Goal: Transaction & Acquisition: Purchase product/service

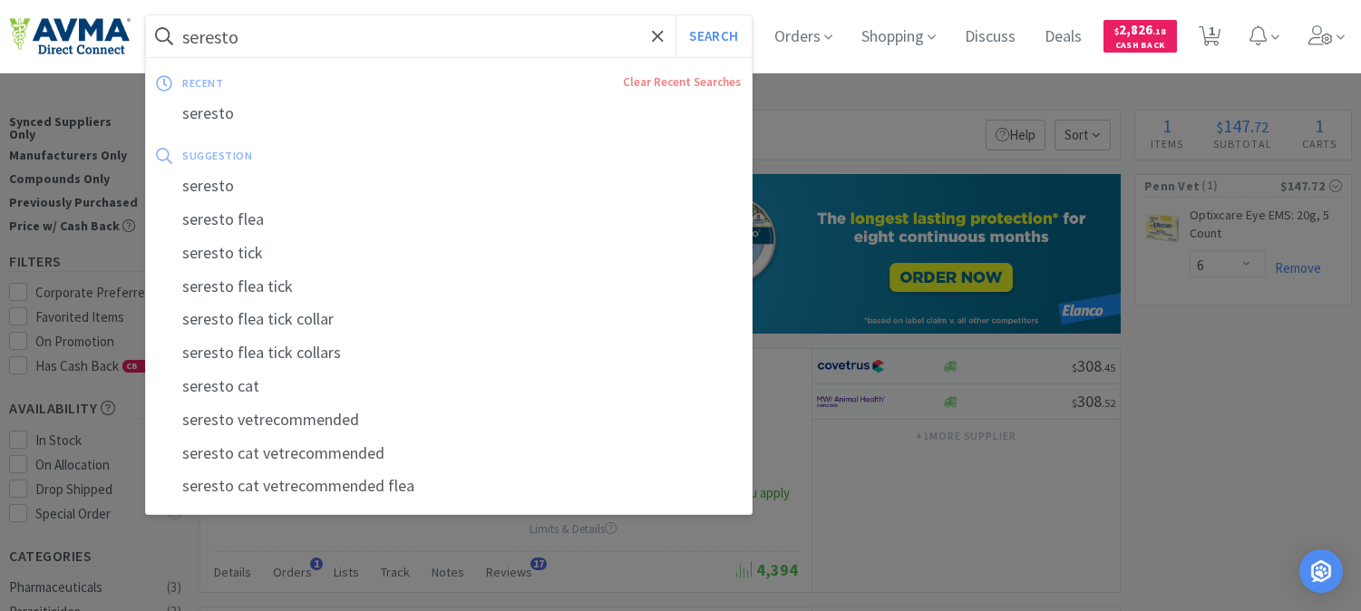
select select "6"
click at [291, 28] on input "seresto" at bounding box center [449, 36] width 606 height 42
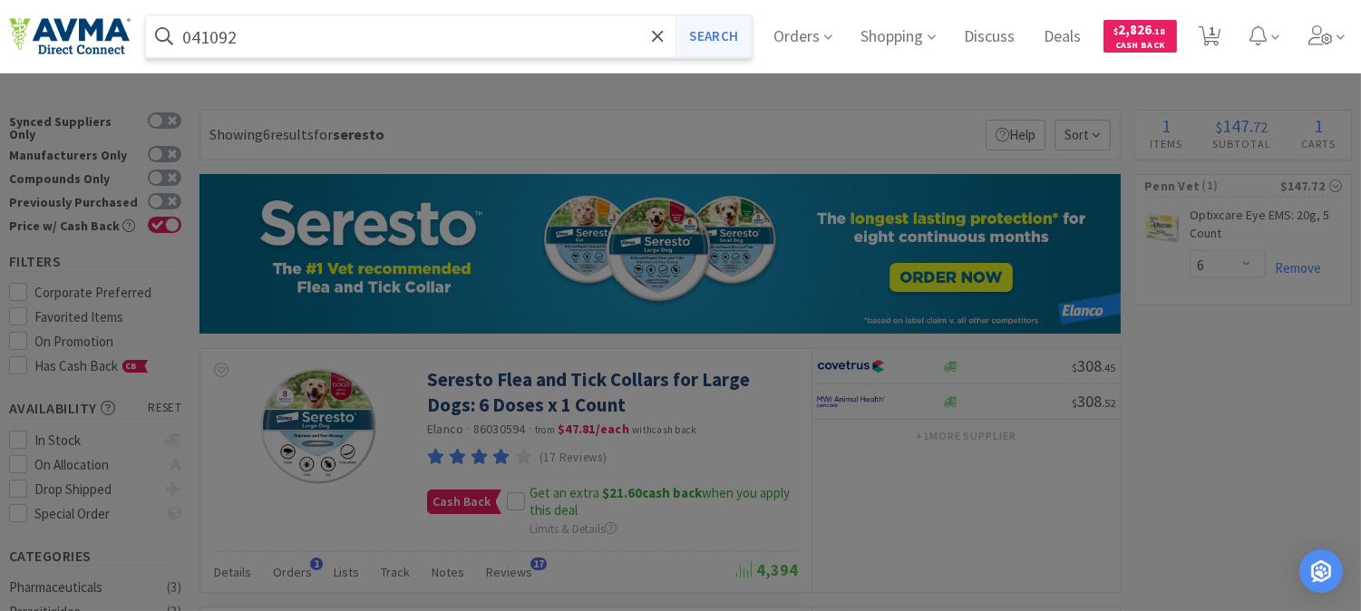
click at [726, 34] on button "Search" at bounding box center [713, 36] width 75 height 42
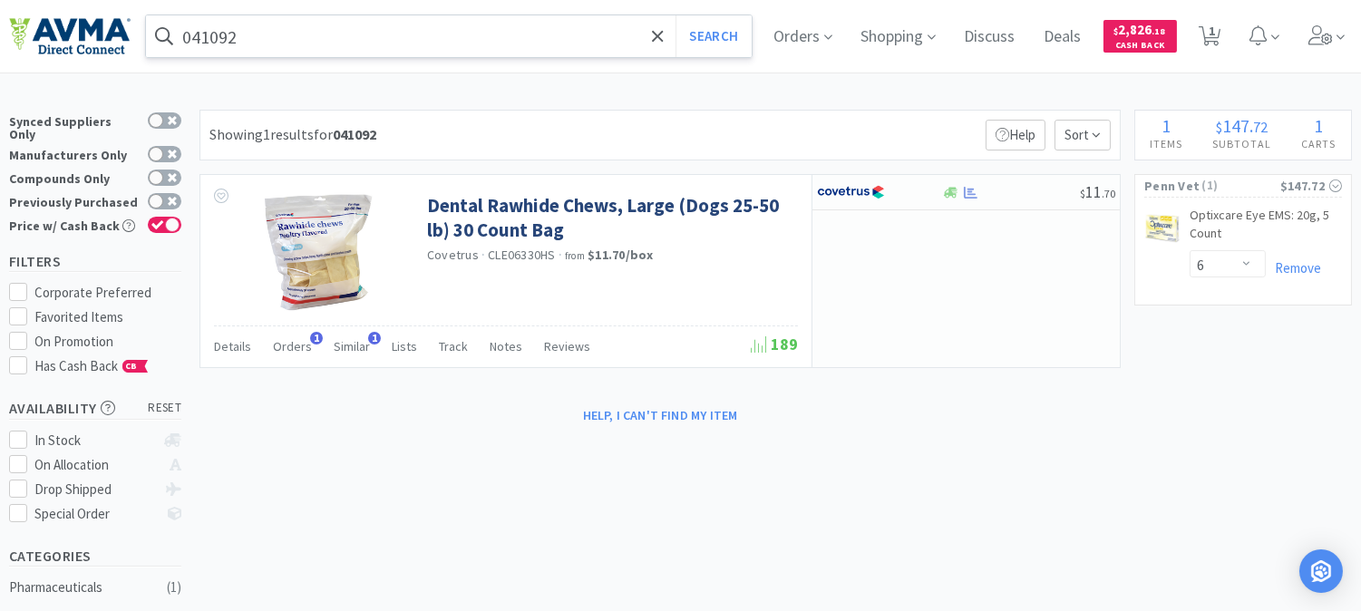
click at [334, 34] on input "041092" at bounding box center [449, 36] width 606 height 42
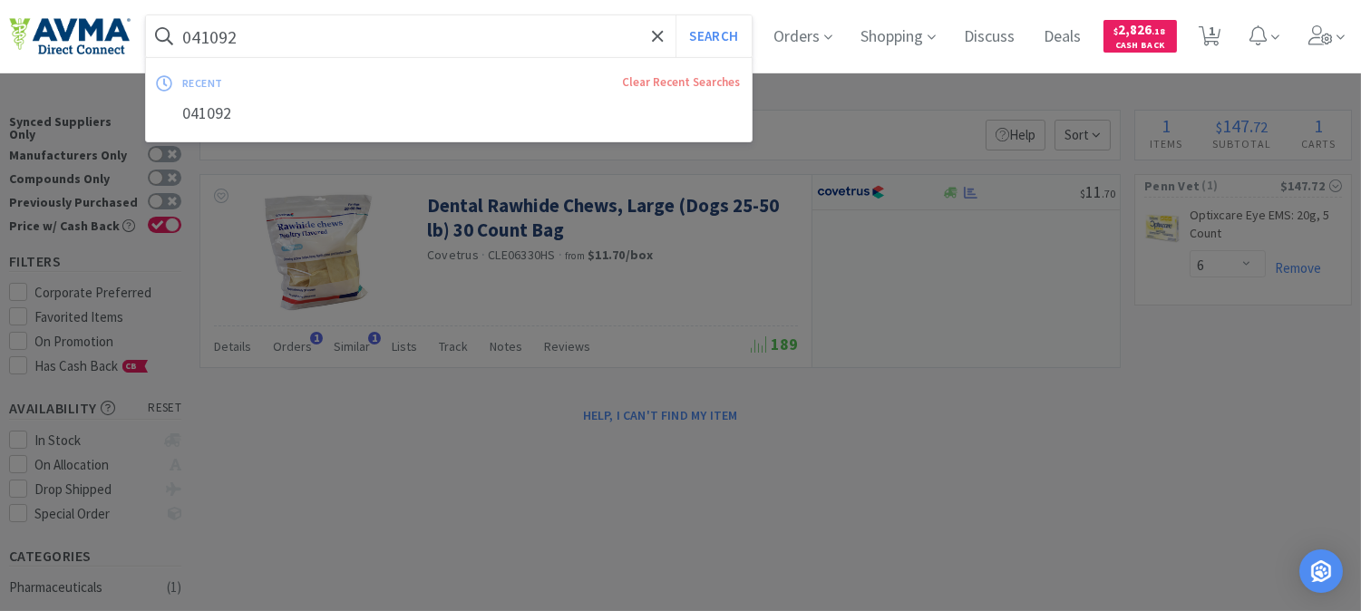
paste input "04513"
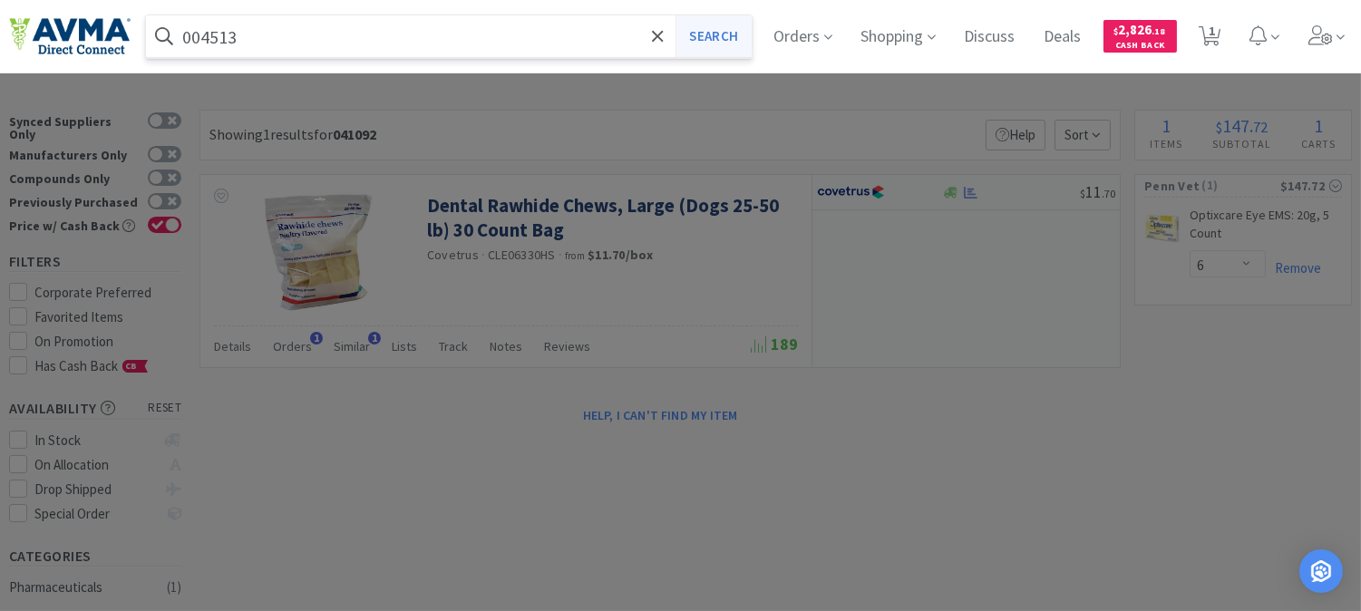
type input "004513"
click at [740, 27] on button "Search" at bounding box center [713, 36] width 75 height 42
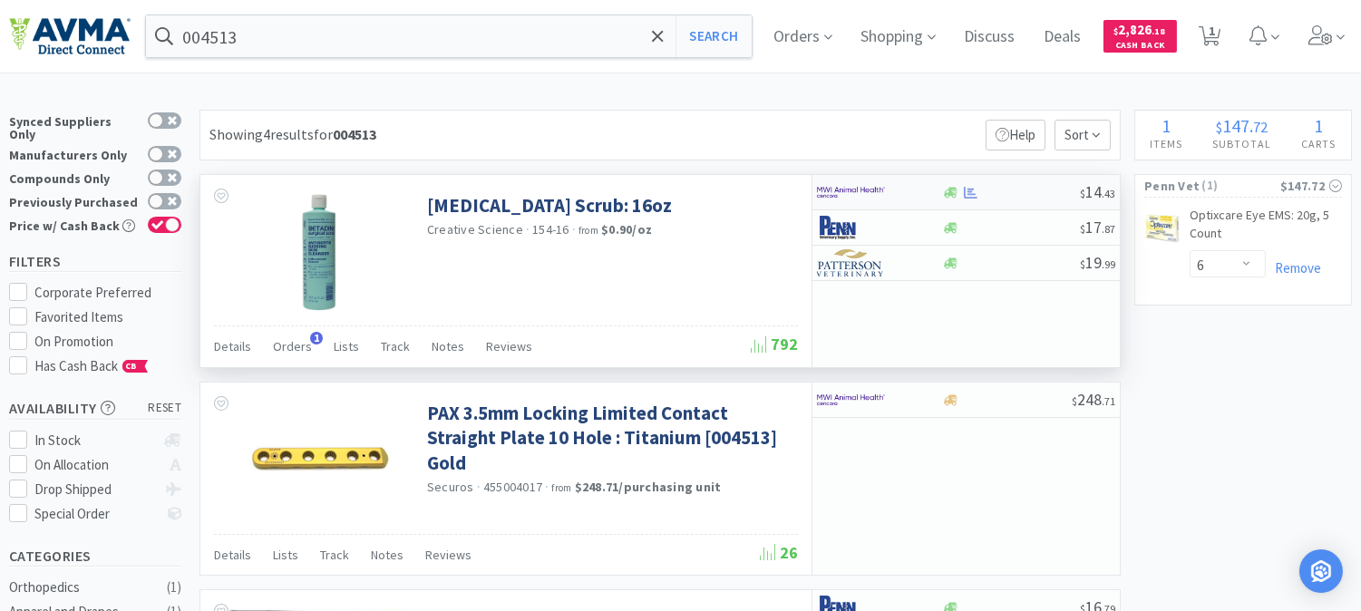
click at [850, 190] on img at bounding box center [851, 192] width 68 height 27
select select "1"
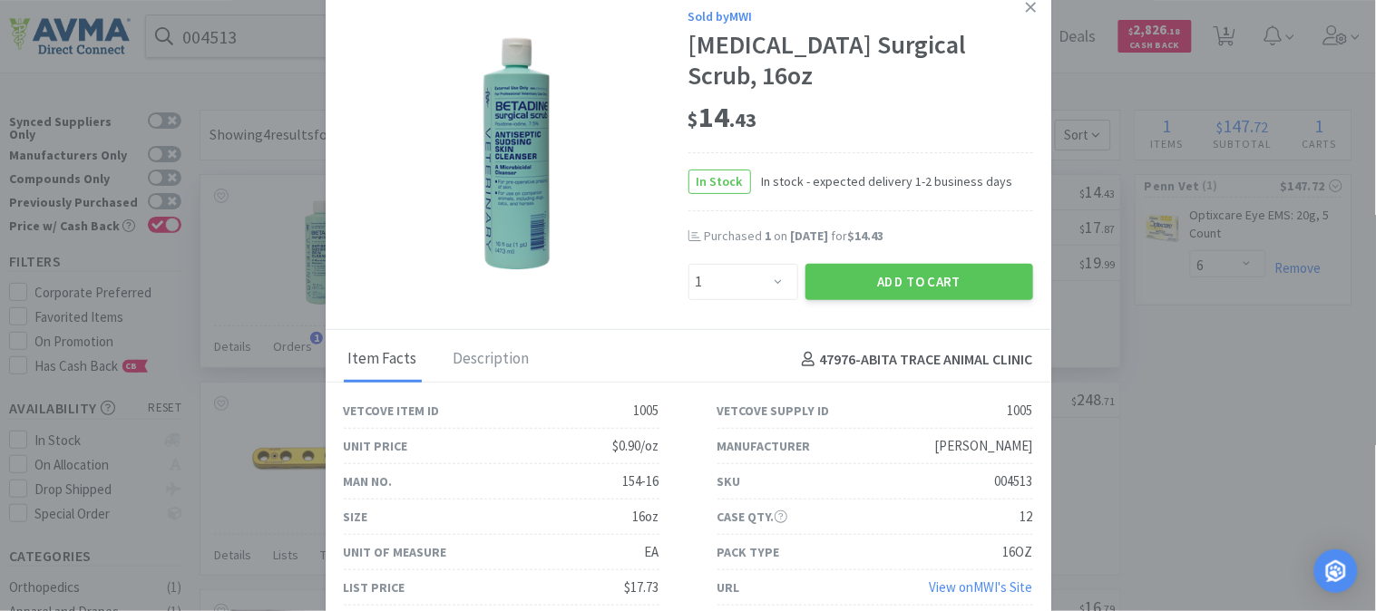
click at [633, 268] on div at bounding box center [516, 153] width 345 height 236
click at [1035, 15] on icon at bounding box center [1031, 7] width 10 height 16
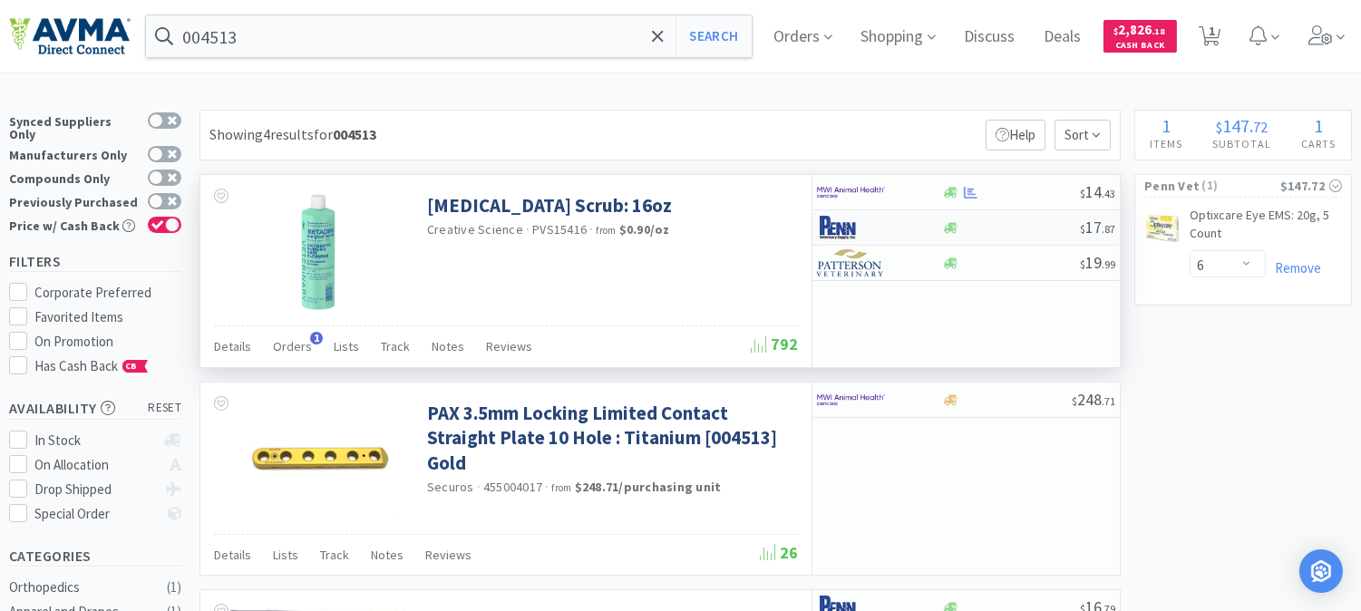
click at [859, 223] on img at bounding box center [851, 227] width 68 height 27
select select "1"
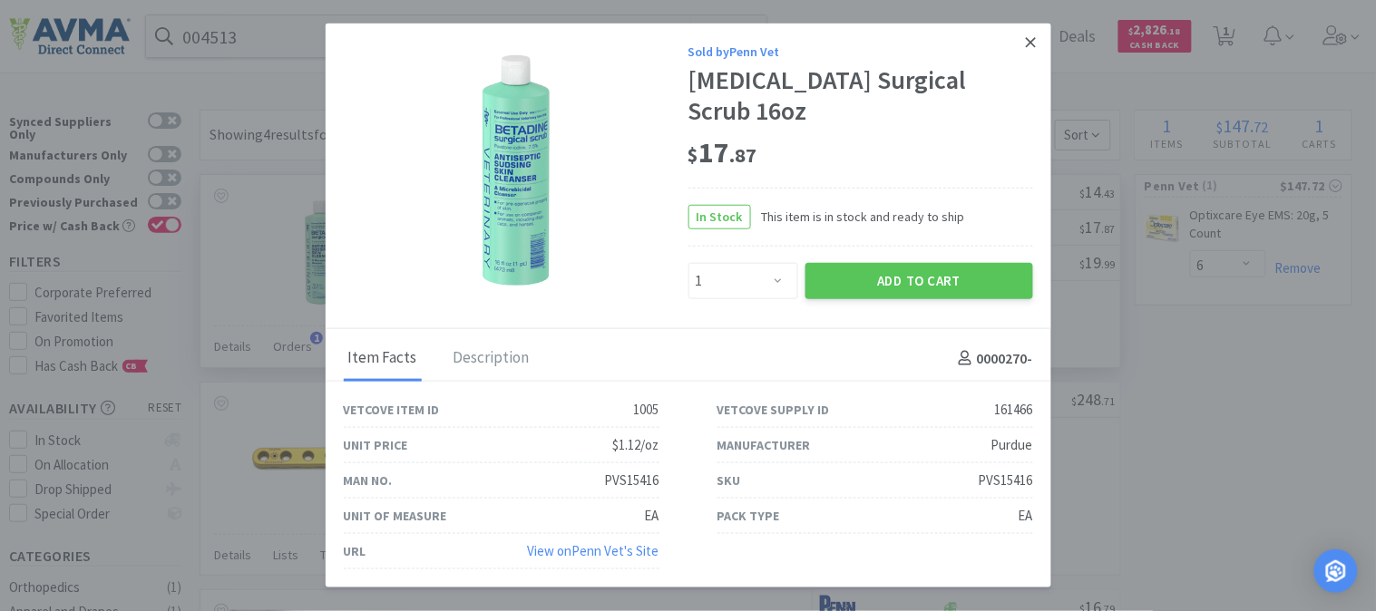
click at [1023, 53] on link at bounding box center [1031, 43] width 32 height 39
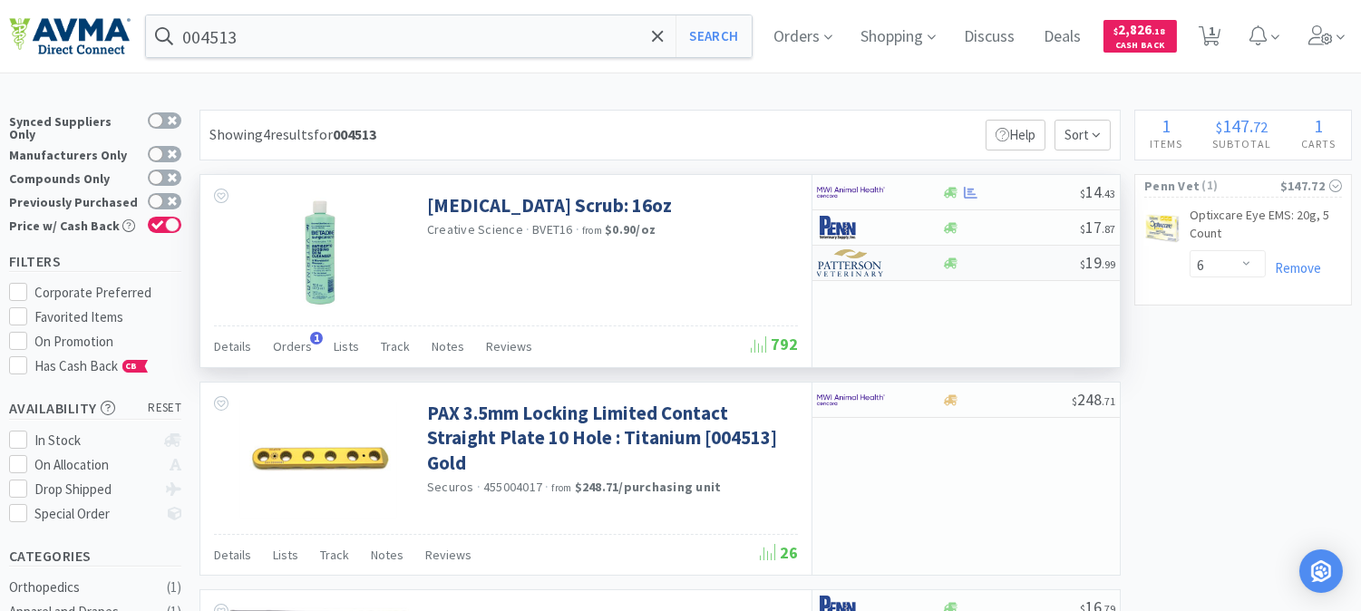
click at [863, 265] on img at bounding box center [851, 262] width 68 height 27
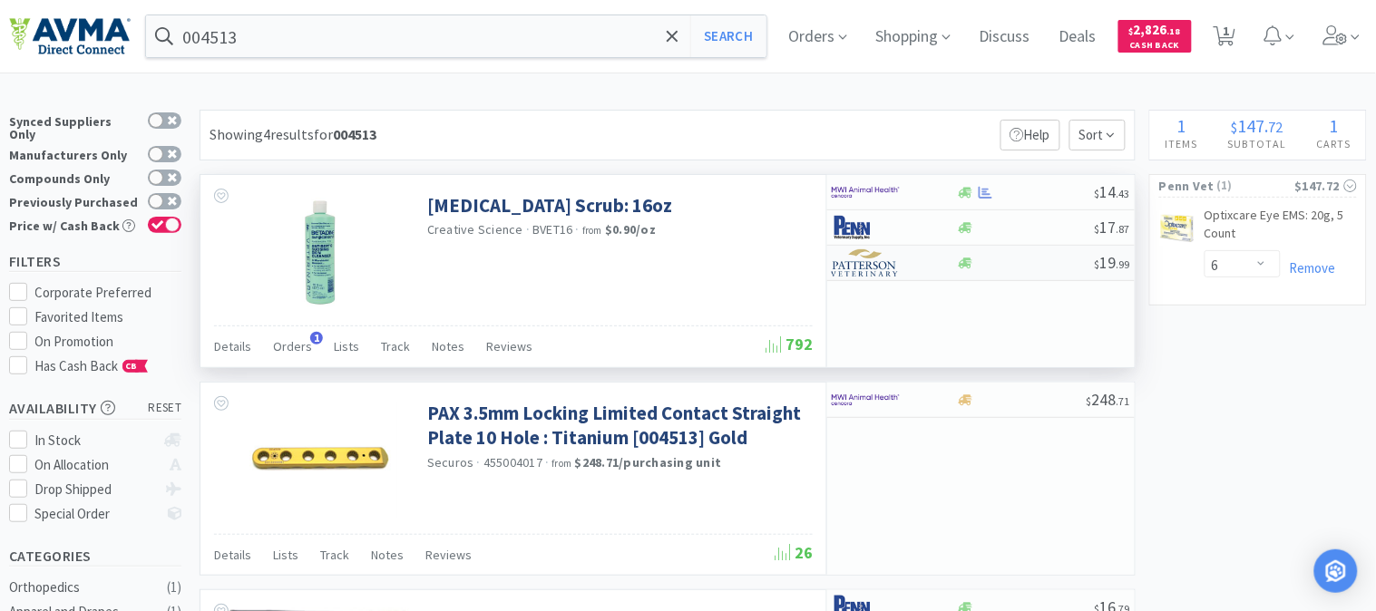
select select "1"
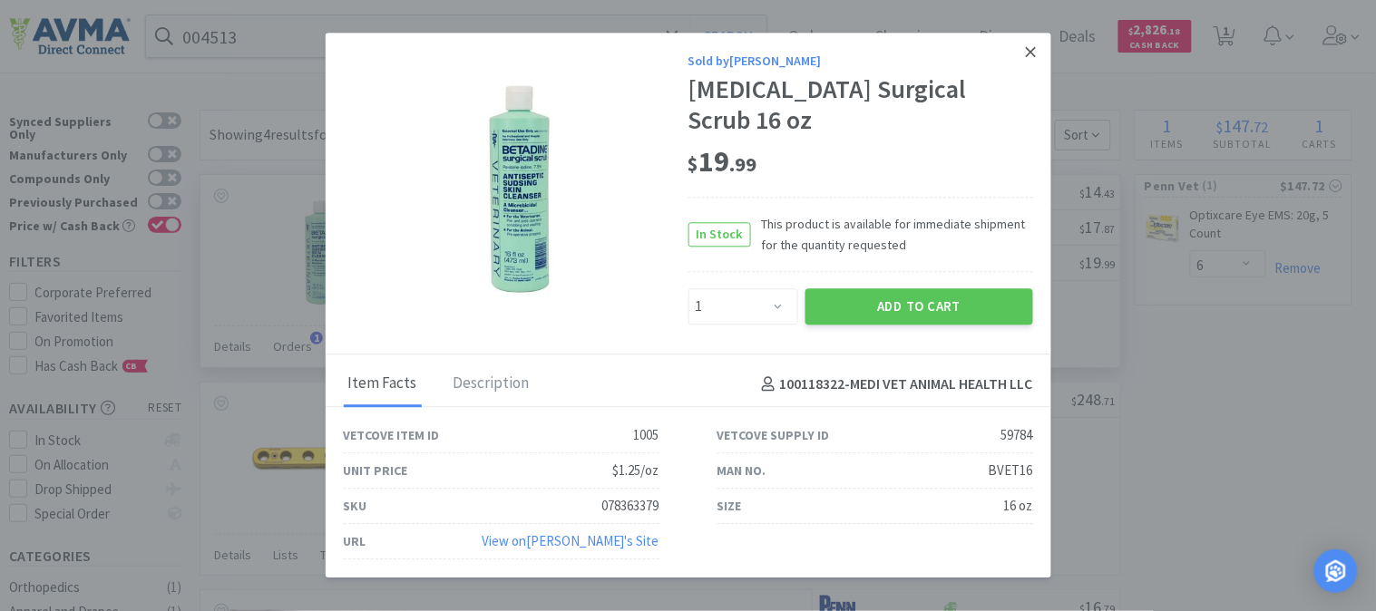
click at [1028, 60] on icon at bounding box center [1031, 52] width 10 height 16
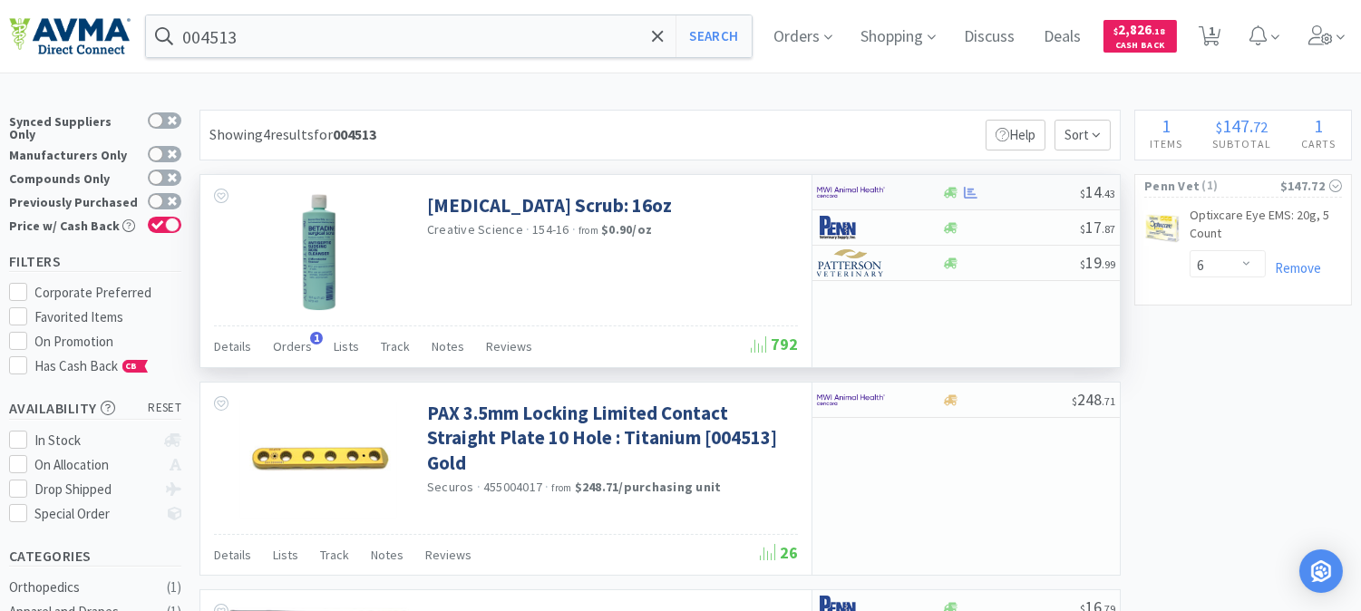
click at [822, 185] on img at bounding box center [851, 192] width 68 height 27
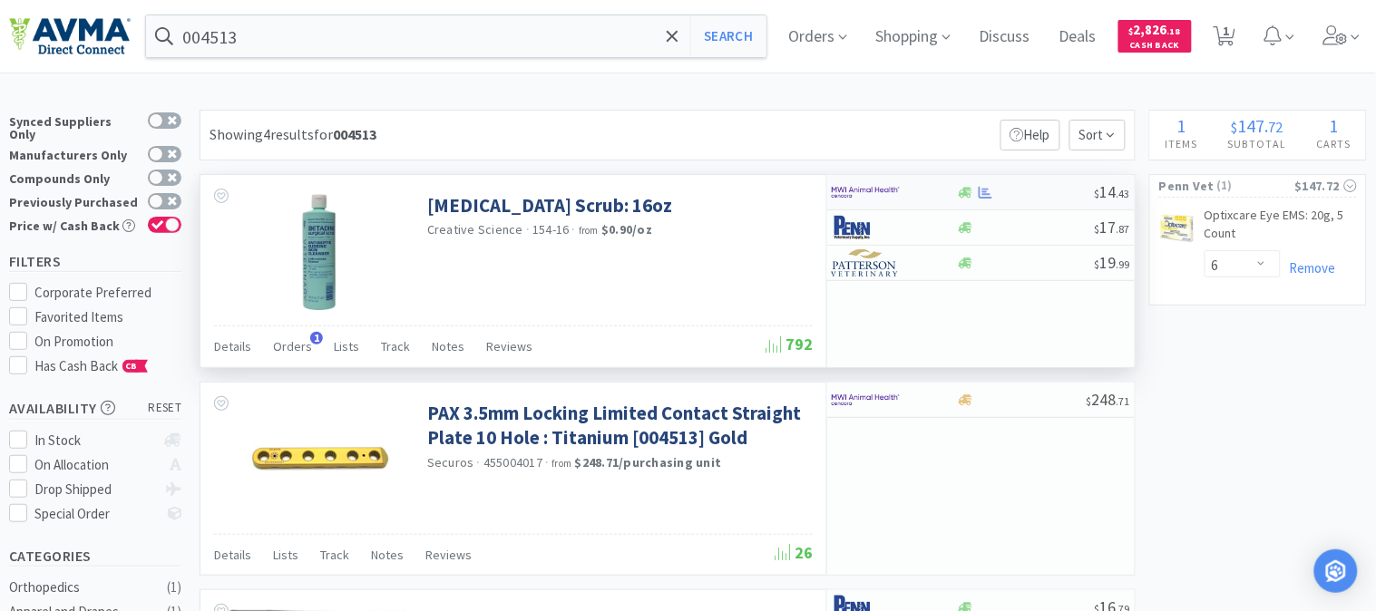
select select "1"
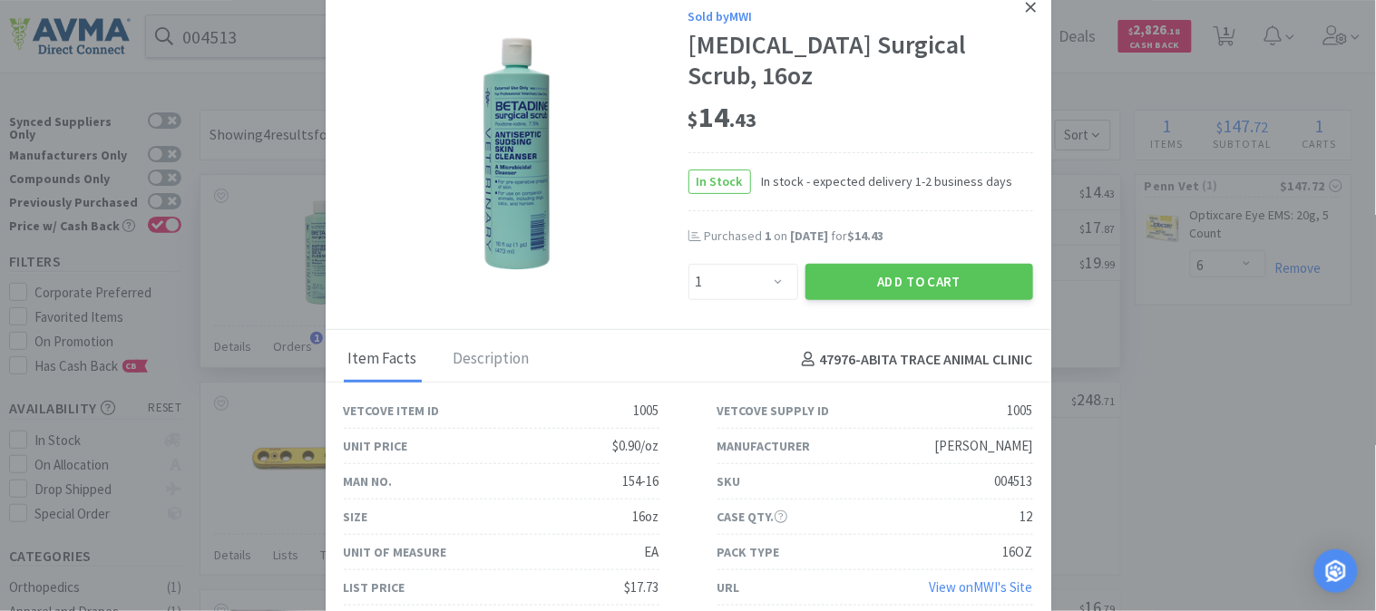
click at [1038, 21] on link at bounding box center [1031, 7] width 32 height 39
